Goal: Check status: Check status

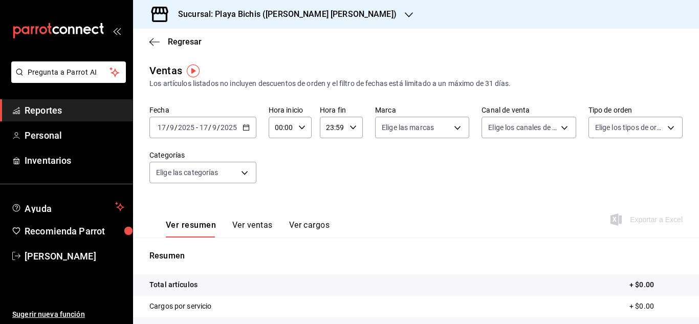
click at [246, 127] on \(Stroke\) "button" at bounding box center [246, 126] width 6 height 1
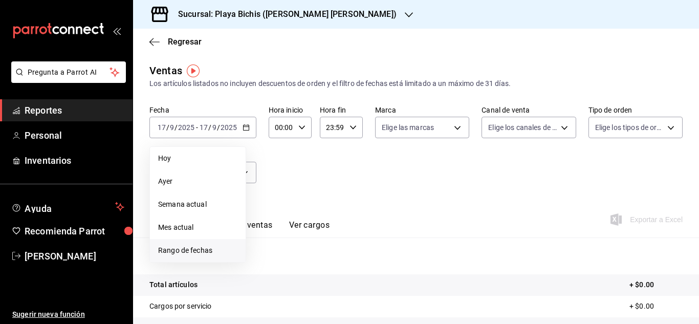
click at [194, 250] on span "Rango de fechas" at bounding box center [197, 250] width 79 height 11
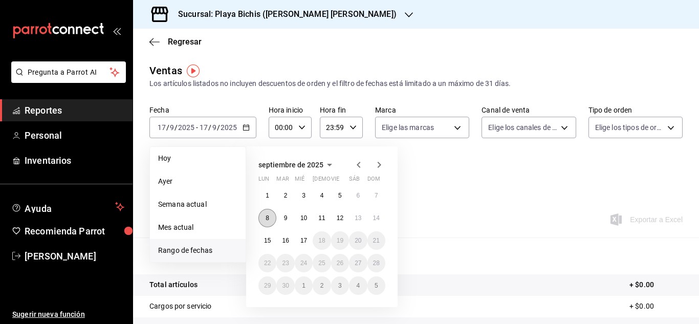
click at [265, 218] on button "8" at bounding box center [268, 218] width 18 height 18
click at [83, 110] on span "Reportes" at bounding box center [75, 110] width 100 height 14
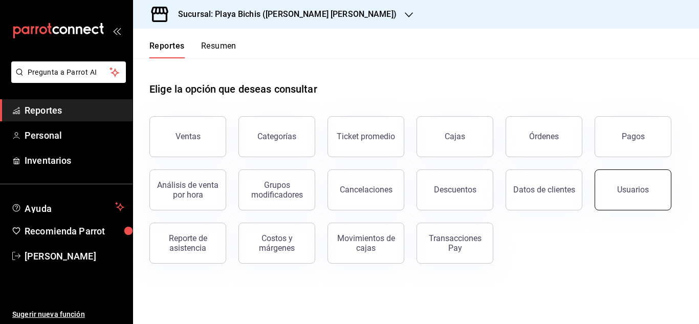
click at [643, 190] on div "Usuarios" at bounding box center [633, 190] width 32 height 10
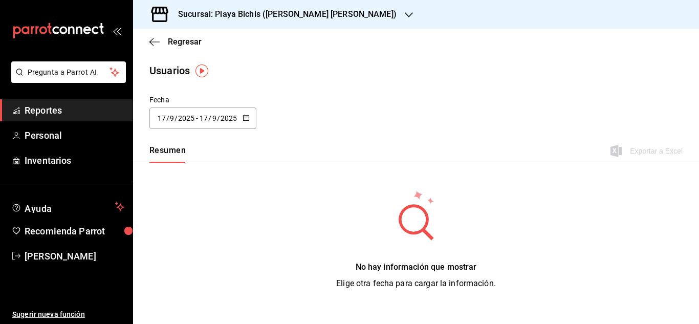
click at [246, 117] on icon "button" at bounding box center [246, 117] width 7 height 7
click at [247, 120] on \(Stroke\) "button" at bounding box center [246, 118] width 6 height 6
click at [247, 119] on icon "button" at bounding box center [246, 117] width 7 height 7
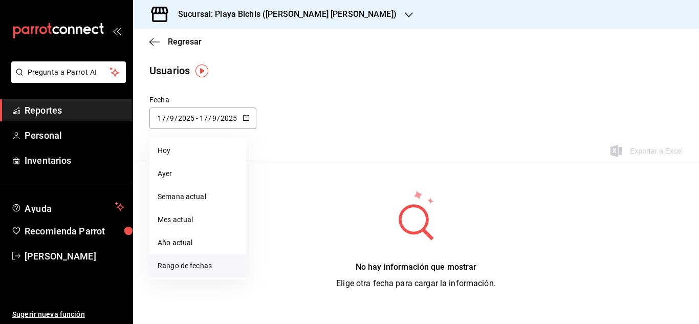
click at [194, 266] on li "Rango de fechas" at bounding box center [197, 265] width 97 height 23
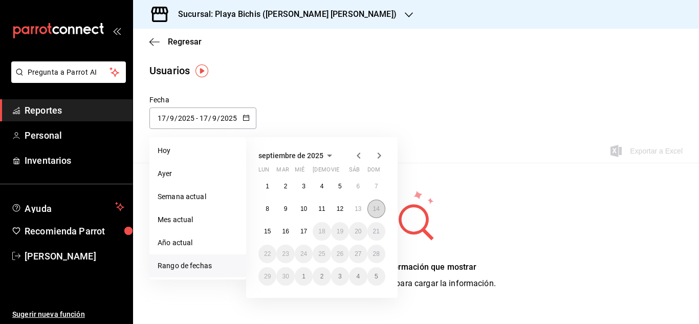
click at [376, 209] on abbr "14" at bounding box center [376, 208] width 7 height 7
type input "[DATE]"
type input "14"
type input "[DATE]"
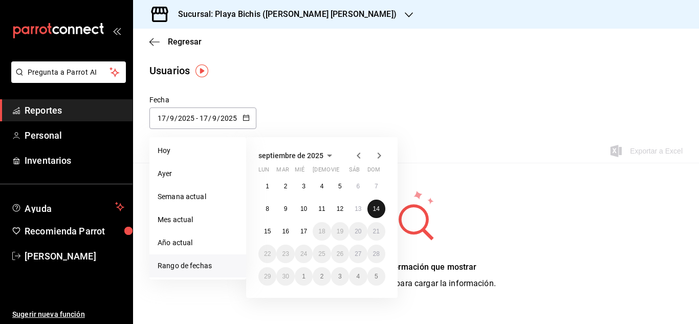
type input "14"
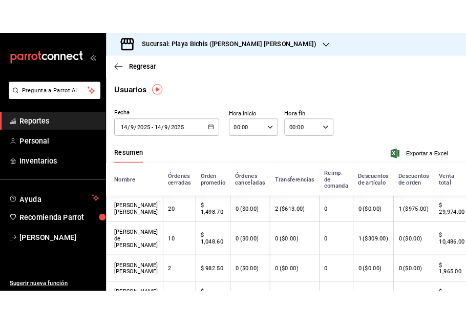
scroll to position [0, 4]
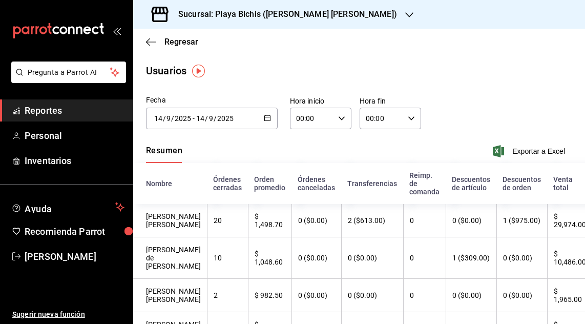
click at [116, 32] on icon "open_drawer_menu" at bounding box center [117, 31] width 8 height 8
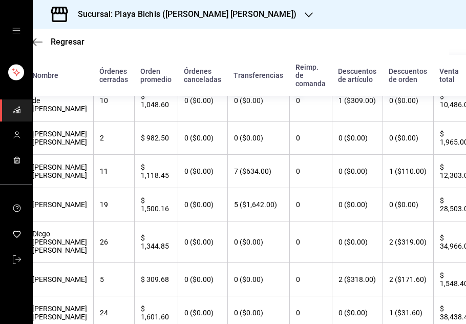
scroll to position [0, 17]
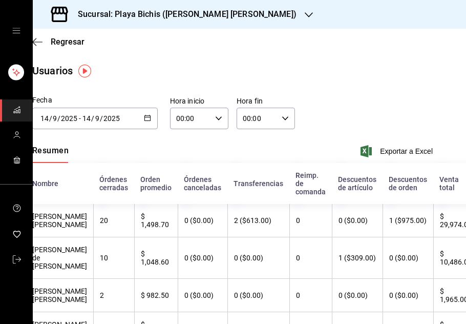
click at [144, 119] on icon "button" at bounding box center [147, 117] width 7 height 7
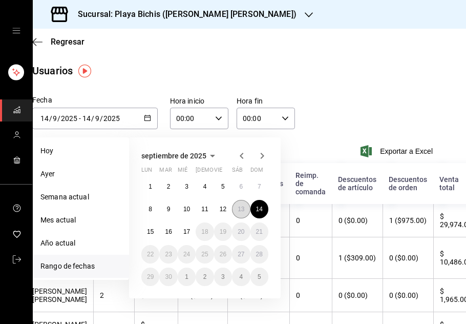
click at [240, 207] on abbr "13" at bounding box center [241, 208] width 7 height 7
type input "[DATE]"
type input "13"
type input "[DATE]"
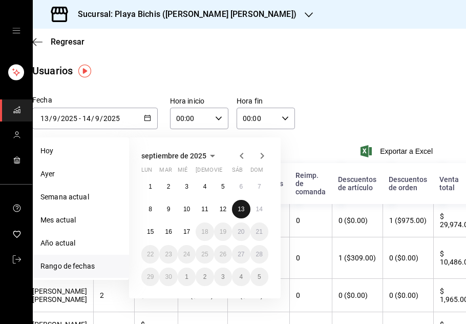
type input "13"
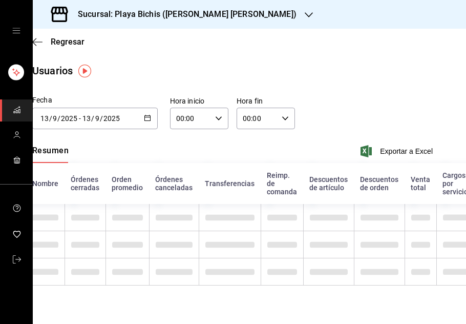
scroll to position [4, 17]
click at [405, 103] on div "Fecha [DATE] [DATE] - [DATE] [DATE] septiembre de 2025 lun mar [PERSON_NAME] vi…" at bounding box center [232, 118] width 433 height 47
click at [145, 114] on icon "button" at bounding box center [147, 117] width 7 height 7
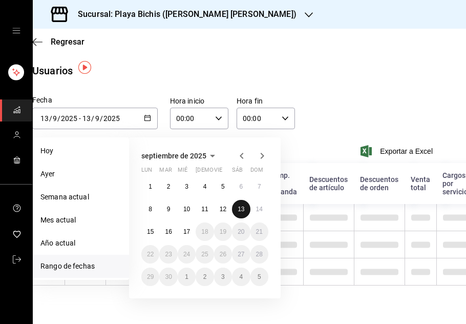
click at [243, 206] on abbr "13" at bounding box center [241, 208] width 7 height 7
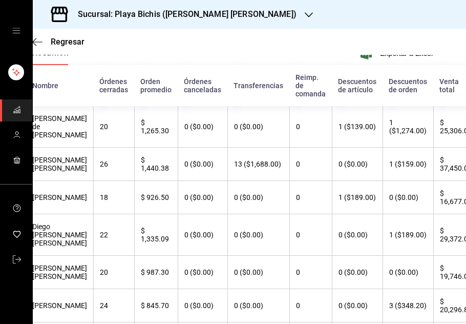
scroll to position [50, 17]
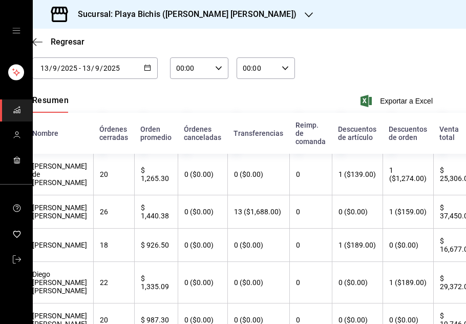
click at [144, 68] on icon "button" at bounding box center [147, 67] width 7 height 7
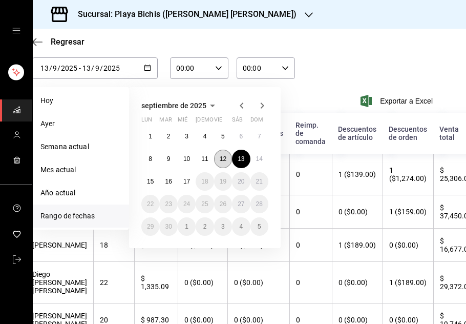
click at [224, 161] on abbr "12" at bounding box center [223, 158] width 7 height 7
type input "[DATE]"
type input "12"
type input "[DATE]"
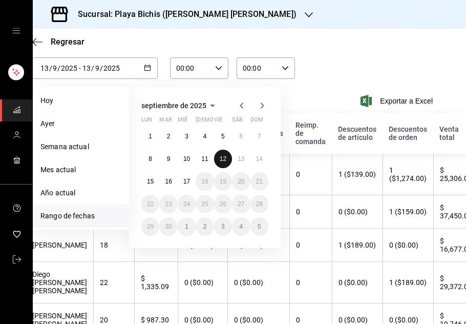
type input "12"
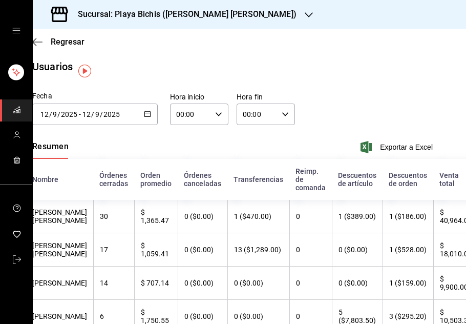
scroll to position [0, 17]
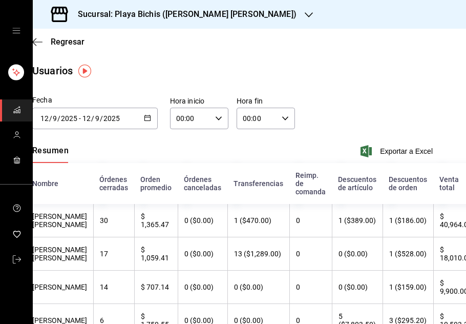
click at [146, 116] on icon "button" at bounding box center [147, 117] width 7 height 7
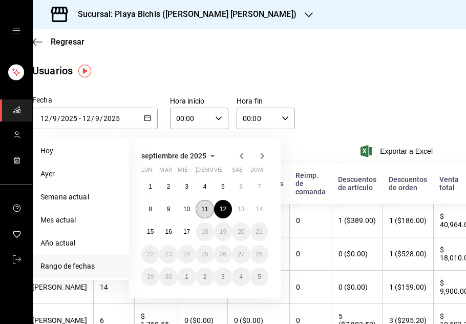
click at [207, 211] on abbr "11" at bounding box center [204, 208] width 7 height 7
type input "[DATE]"
type input "11"
type input "[DATE]"
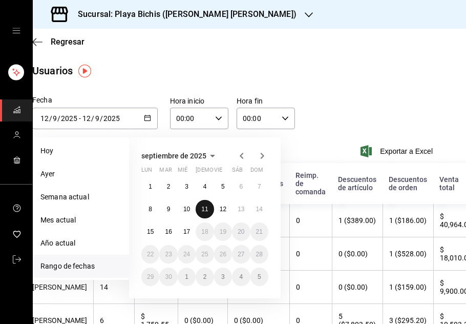
type input "11"
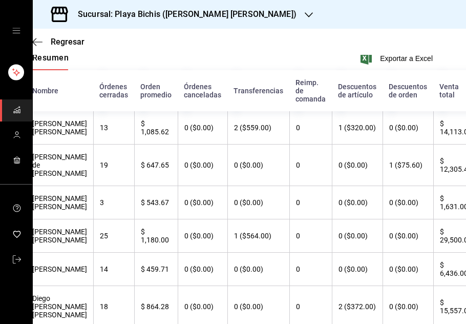
scroll to position [0, 17]
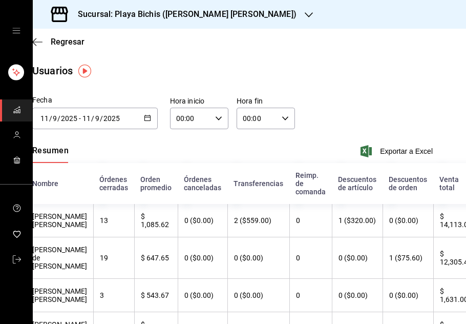
click at [144, 115] on \(Stroke\) "button" at bounding box center [147, 118] width 6 height 6
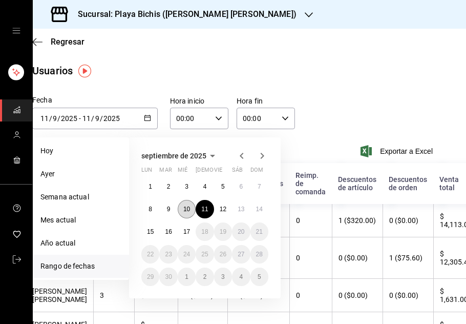
click at [186, 205] on abbr "10" at bounding box center [186, 208] width 7 height 7
type input "[DATE]"
type input "10"
type input "[DATE]"
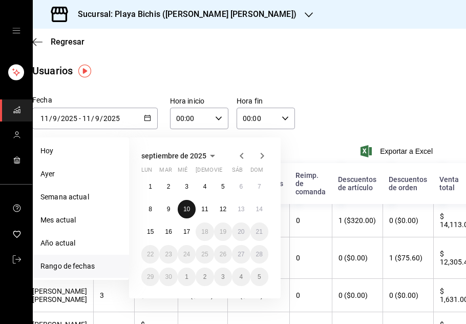
type input "10"
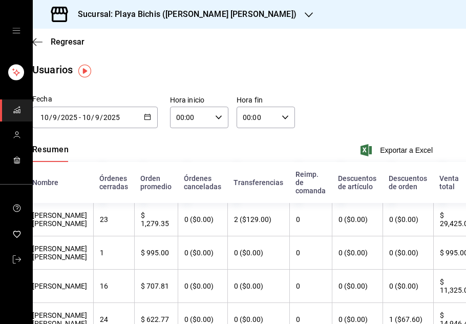
scroll to position [0, 17]
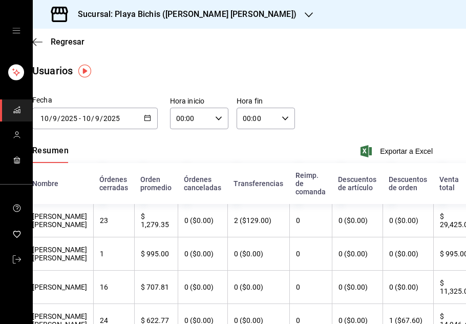
click at [144, 117] on \(Stroke\) "button" at bounding box center [147, 117] width 6 height 1
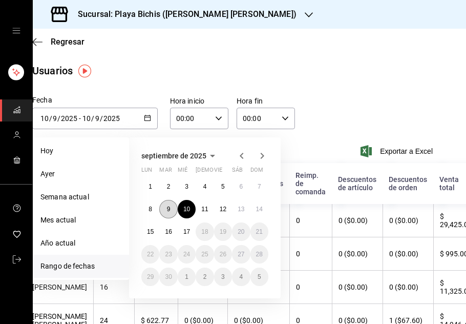
click at [169, 209] on abbr "9" at bounding box center [169, 208] width 4 height 7
type input "[DATE]"
type input "9"
type input "[DATE]"
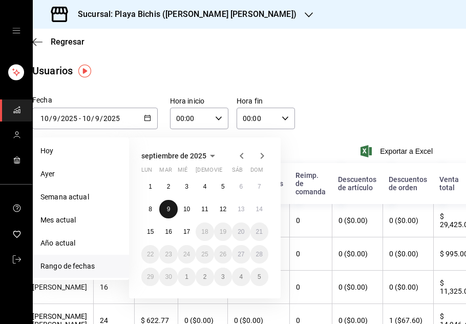
type input "9"
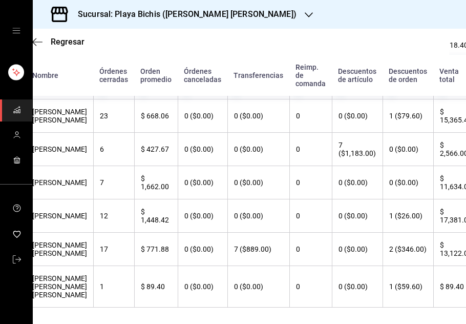
scroll to position [348, 17]
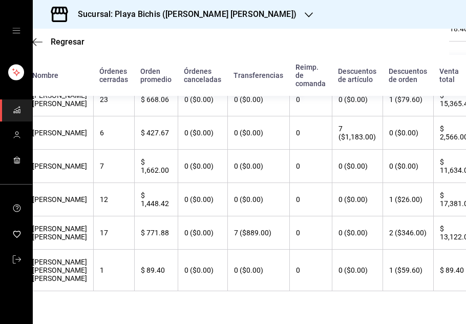
click at [405, 216] on th "1 ($26.00)" at bounding box center [407, 199] width 51 height 33
click at [435, 183] on th "$ 17,381.00" at bounding box center [455, 199] width 45 height 33
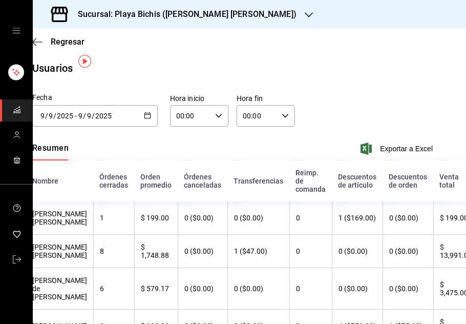
scroll to position [0, 17]
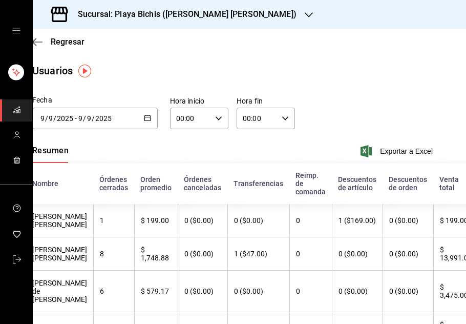
click at [144, 115] on \(Stroke\) "button" at bounding box center [147, 118] width 6 height 6
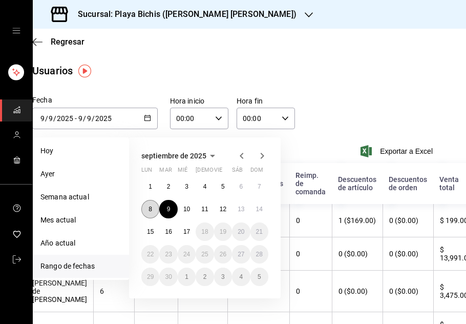
click at [149, 206] on abbr "8" at bounding box center [150, 208] width 4 height 7
type input "[DATE]"
type input "8"
type input "[DATE]"
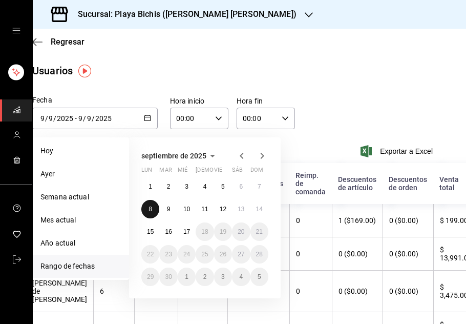
type input "8"
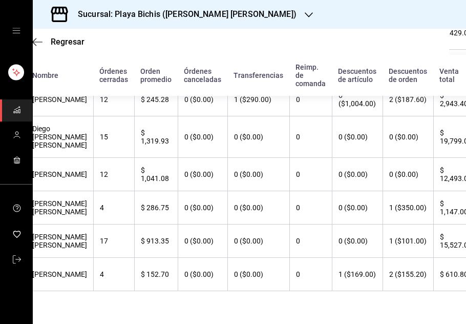
scroll to position [284, 17]
